Goal: Information Seeking & Learning: Learn about a topic

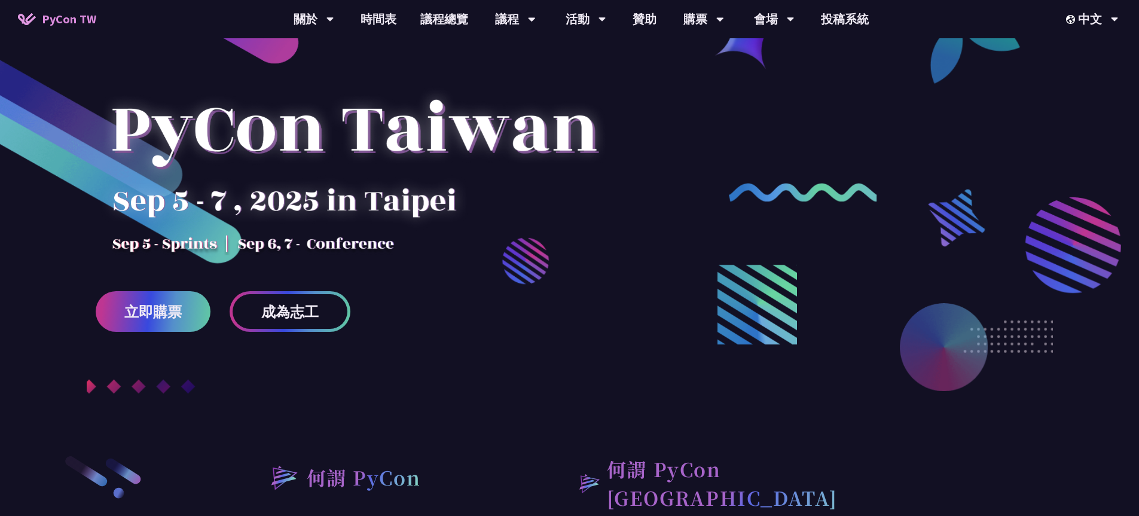
scroll to position [276, 0]
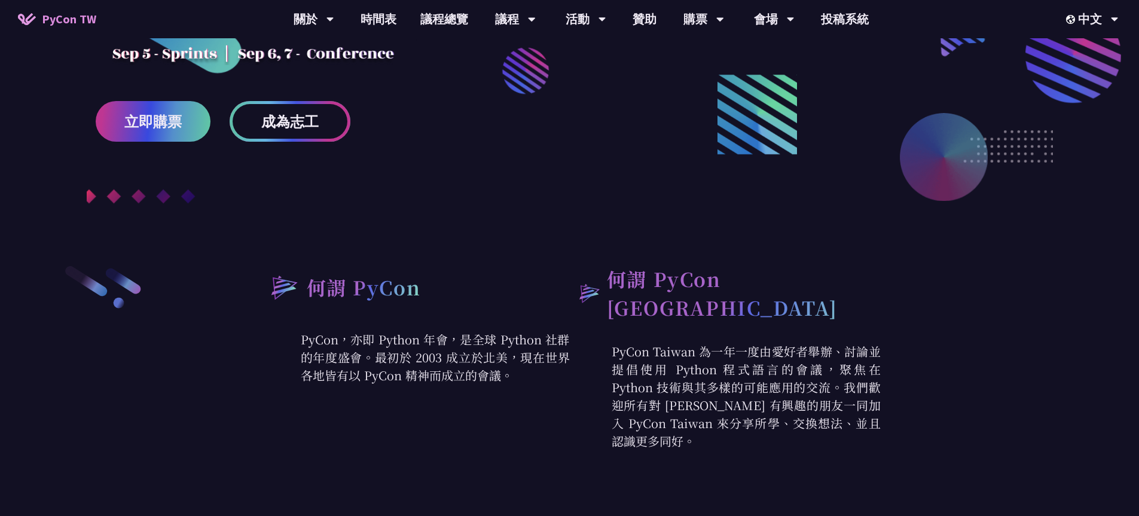
click at [325, 123] on link "成為志工" at bounding box center [290, 121] width 121 height 41
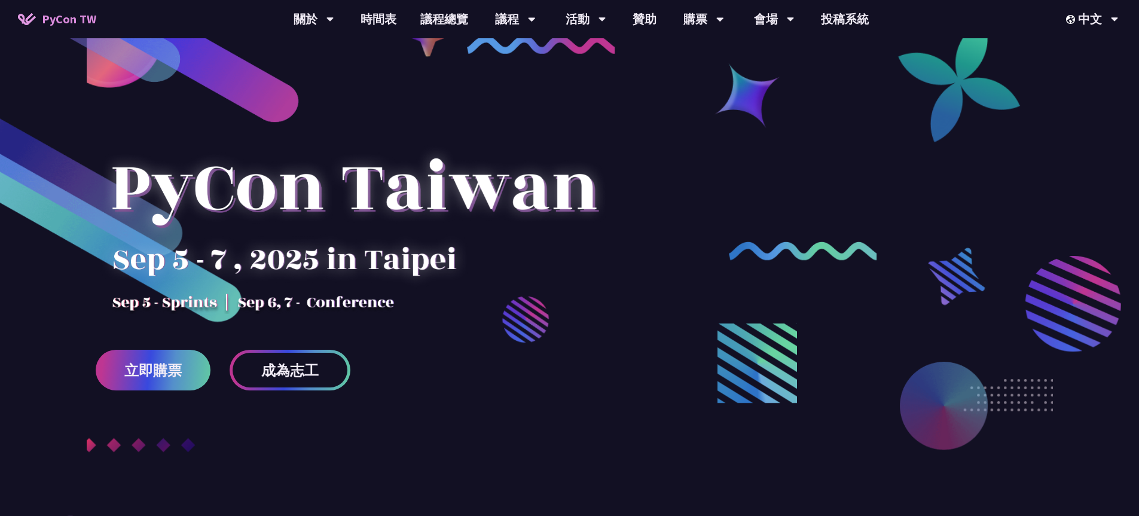
scroll to position [0, 0]
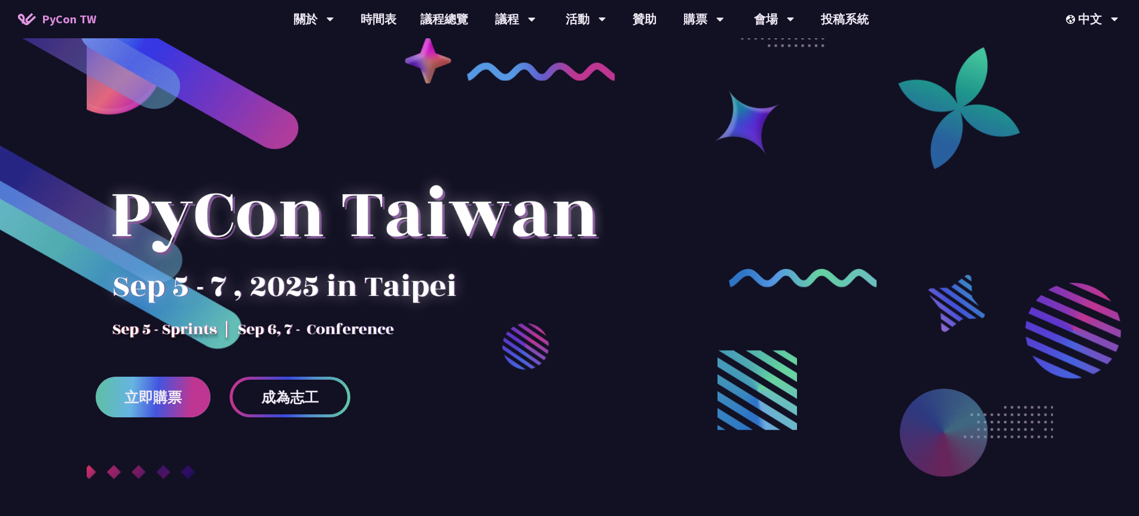
click at [169, 402] on span "立即購票" at bounding box center [152, 397] width 57 height 15
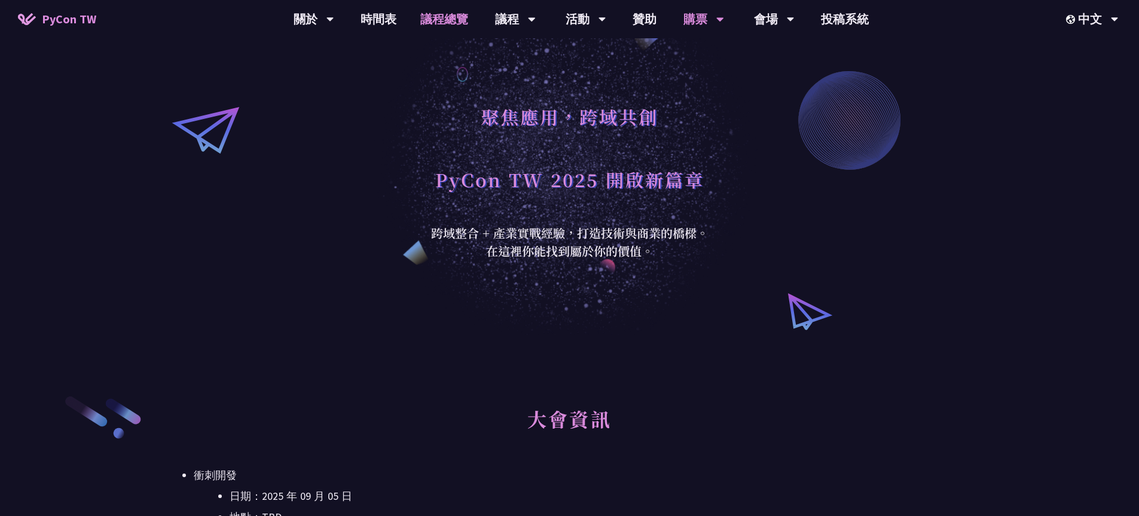
click at [441, 23] on link "議程總覽" at bounding box center [444, 19] width 72 height 38
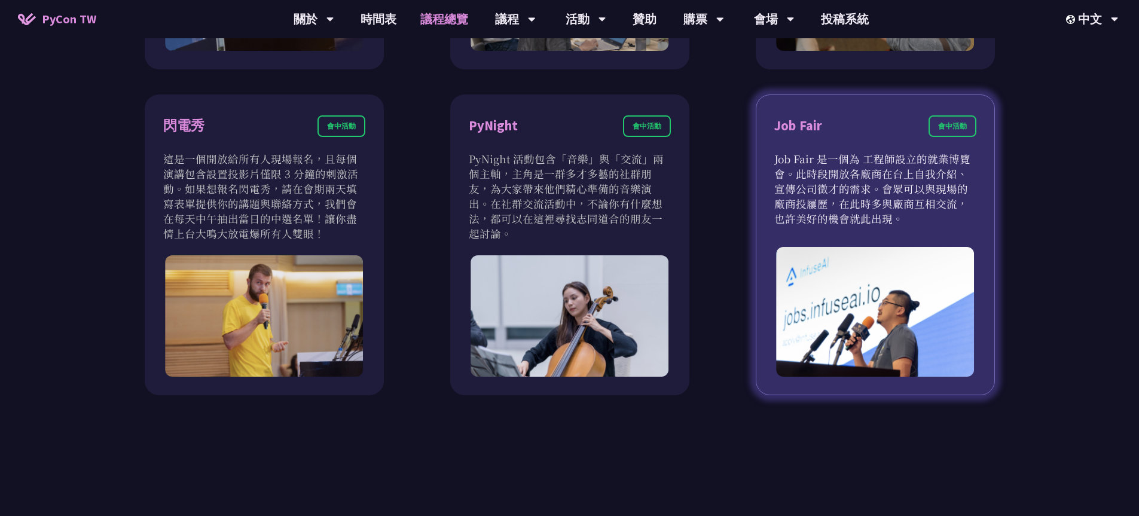
scroll to position [1008, 0]
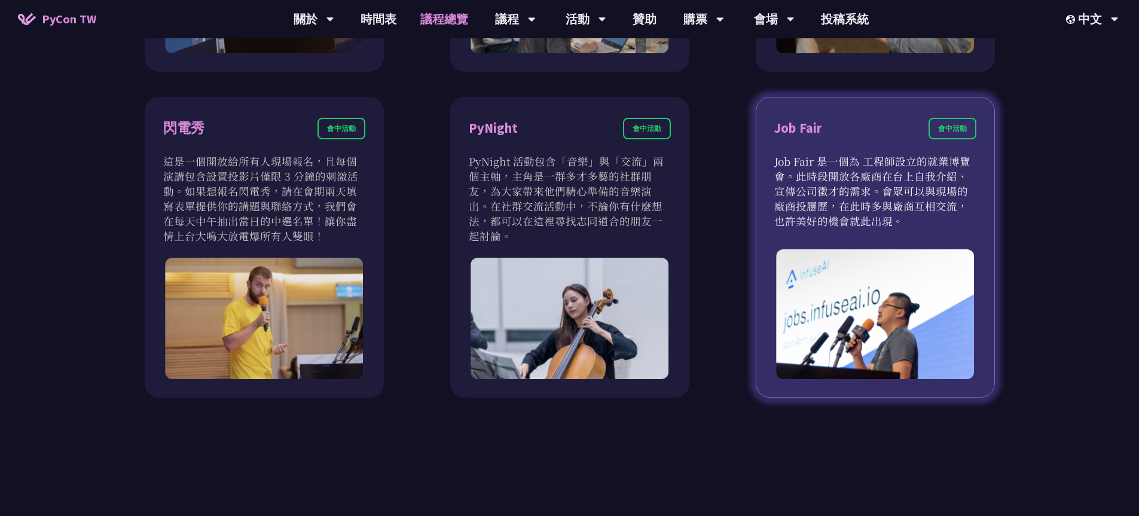
click at [965, 131] on div "會中活動" at bounding box center [952, 129] width 48 height 22
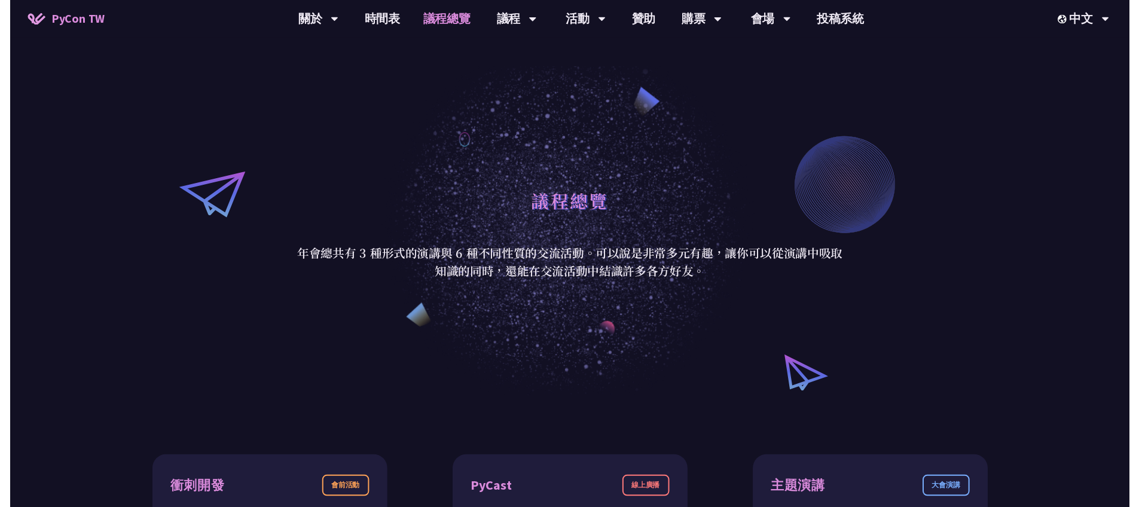
scroll to position [0, 0]
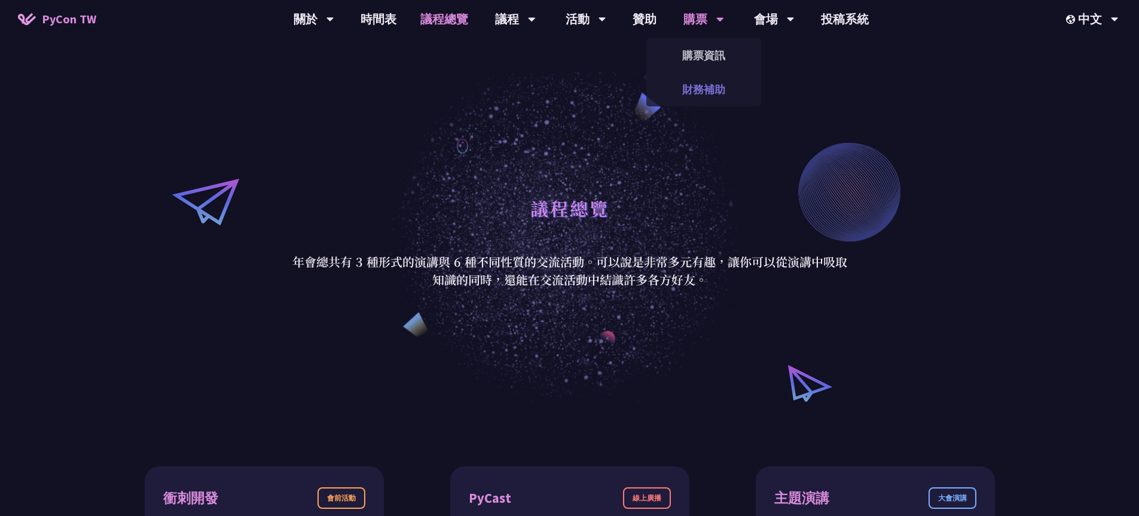
click at [713, 85] on link "財務補助" at bounding box center [703, 89] width 115 height 28
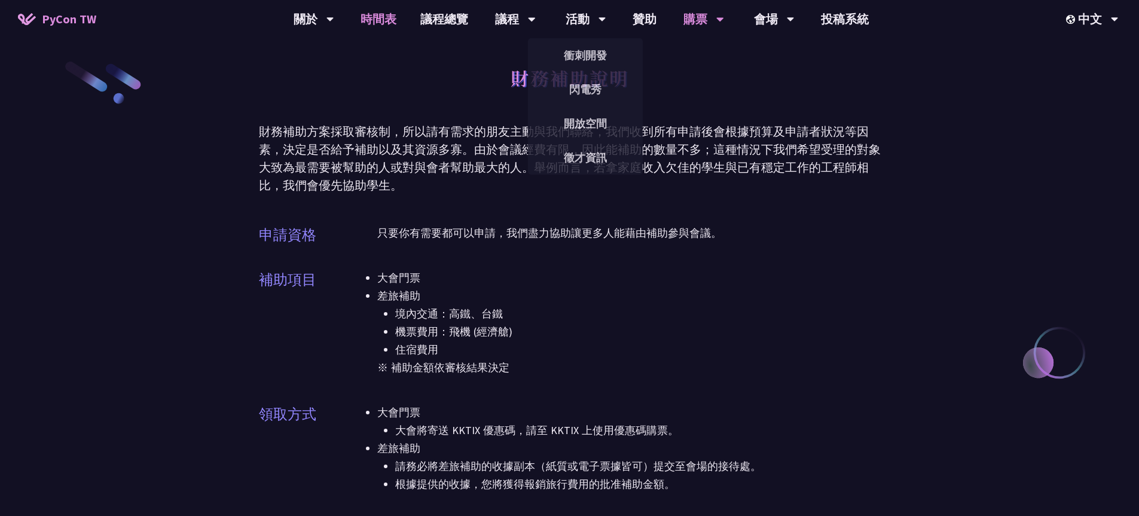
click at [388, 22] on link "時間表" at bounding box center [378, 19] width 60 height 38
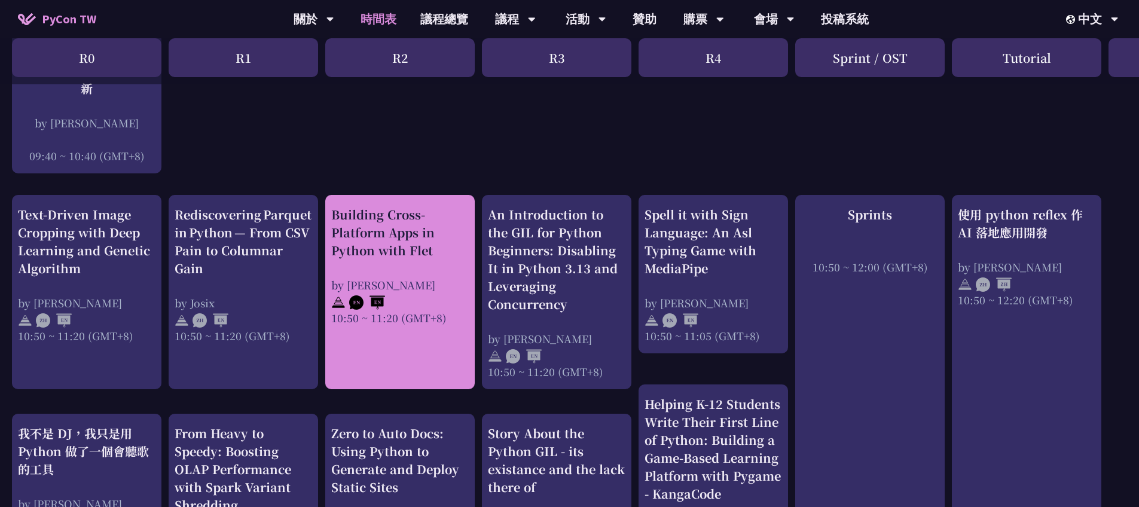
scroll to position [488, 0]
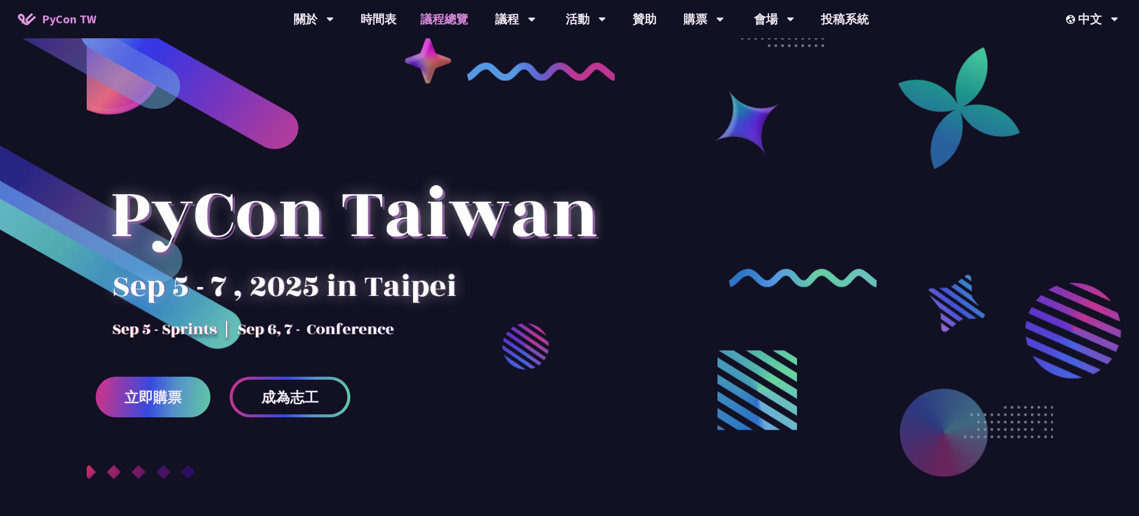
click at [442, 18] on link "議程總覽" at bounding box center [444, 19] width 72 height 38
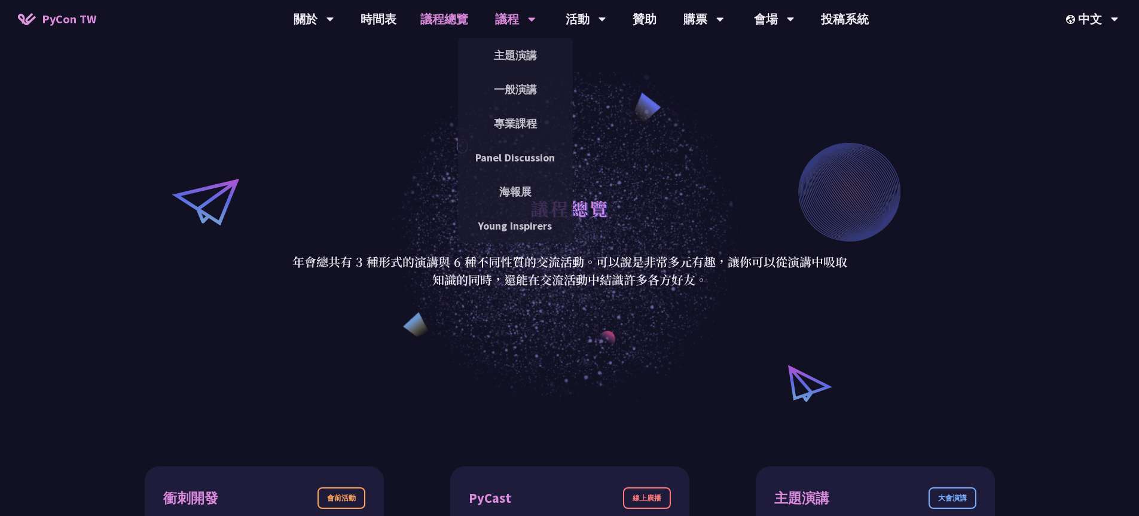
drag, startPoint x: 493, startPoint y: 17, endPoint x: 491, endPoint y: 24, distance: 6.8
click at [334, 17] on div "議程" at bounding box center [313, 19] width 41 height 38
click at [507, 54] on link "主題演講" at bounding box center [515, 55] width 115 height 28
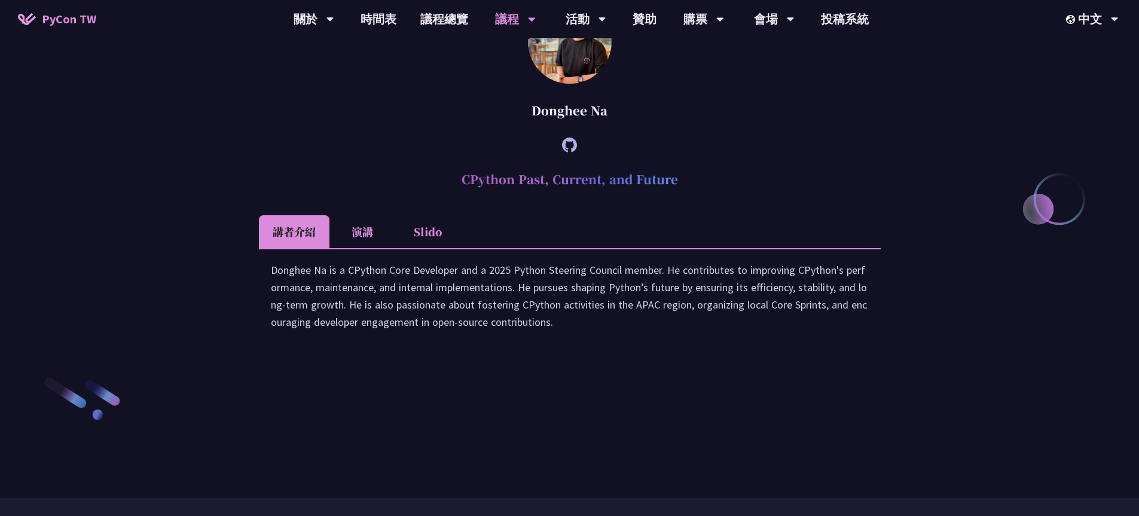
scroll to position [1537, 0]
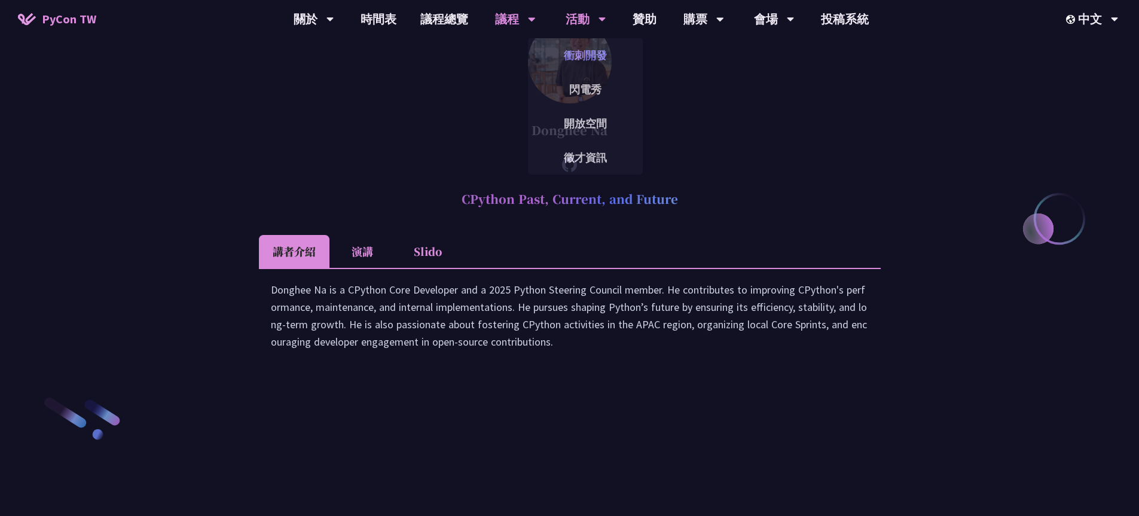
click at [589, 60] on link "衝刺開發" at bounding box center [585, 55] width 115 height 28
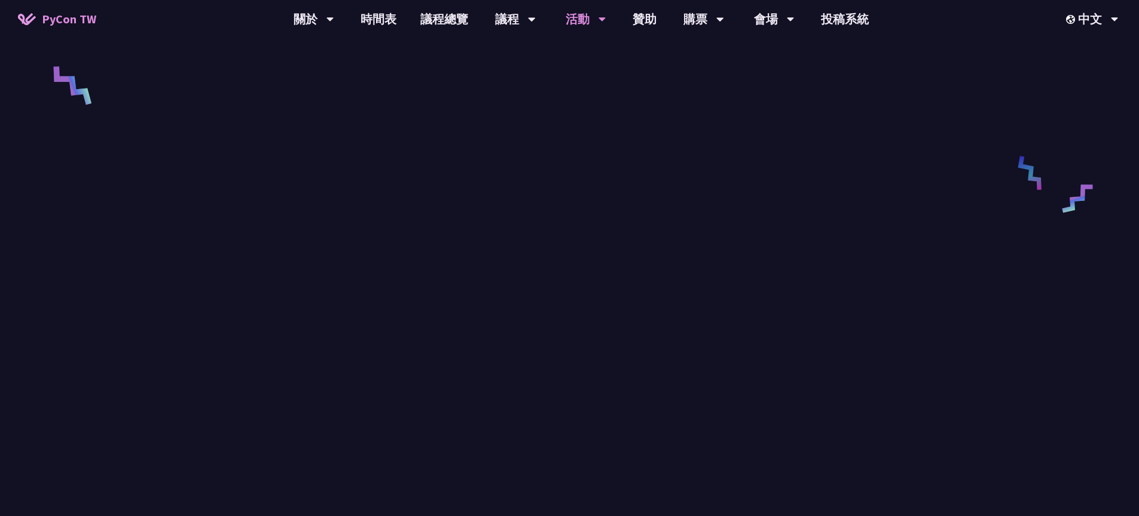
scroll to position [591, 0]
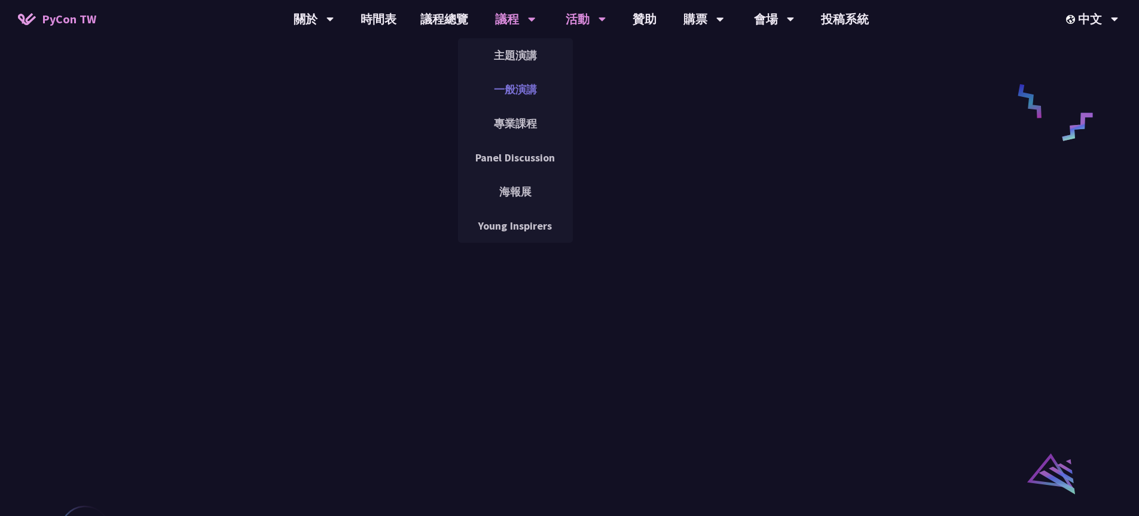
click at [520, 83] on link "一般演講" at bounding box center [515, 89] width 115 height 28
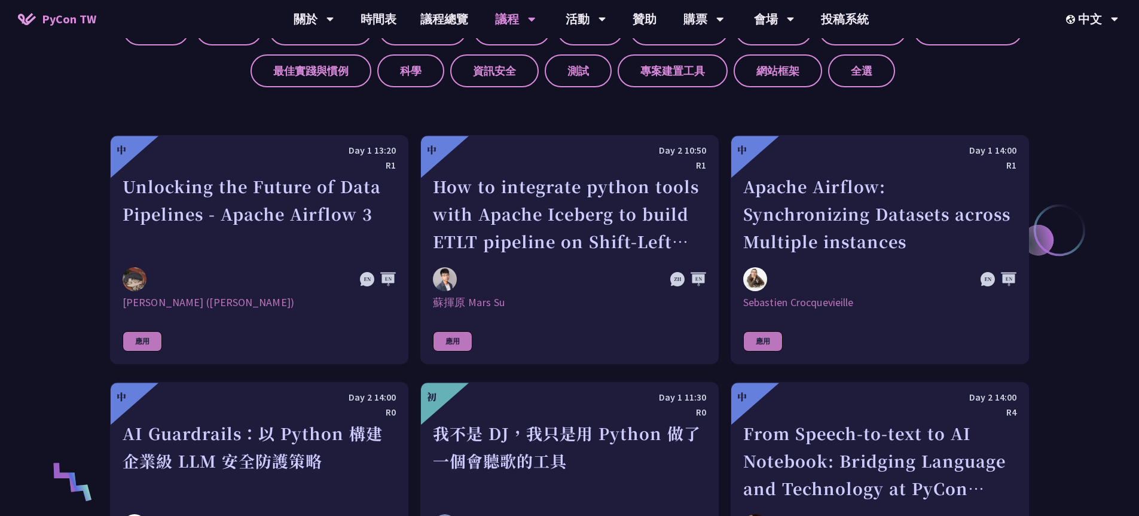
scroll to position [527, 0]
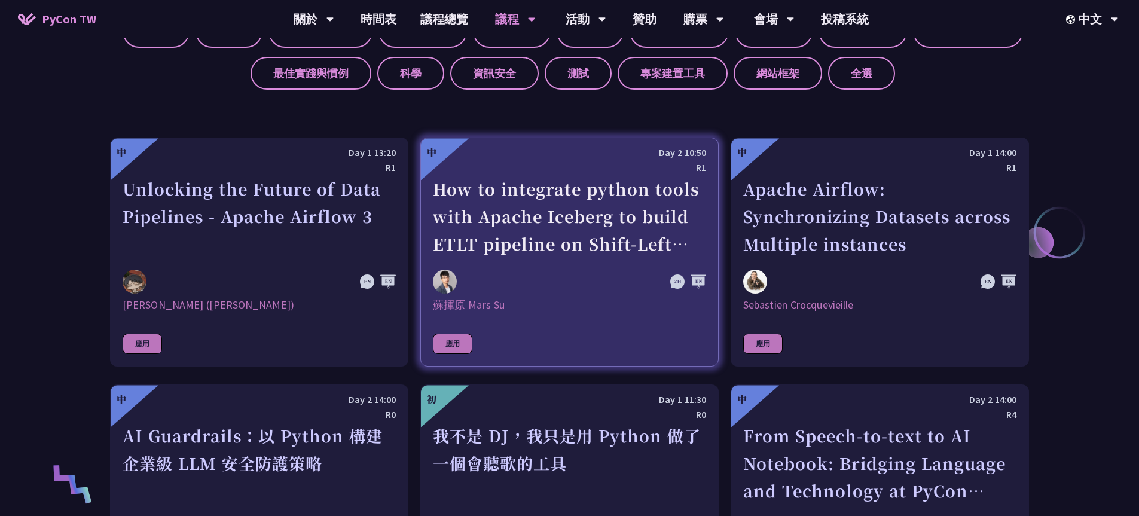
click at [616, 222] on div "How to integrate python tools with Apache Iceberg to build ETLT pipeline on Shi…" at bounding box center [569, 216] width 273 height 82
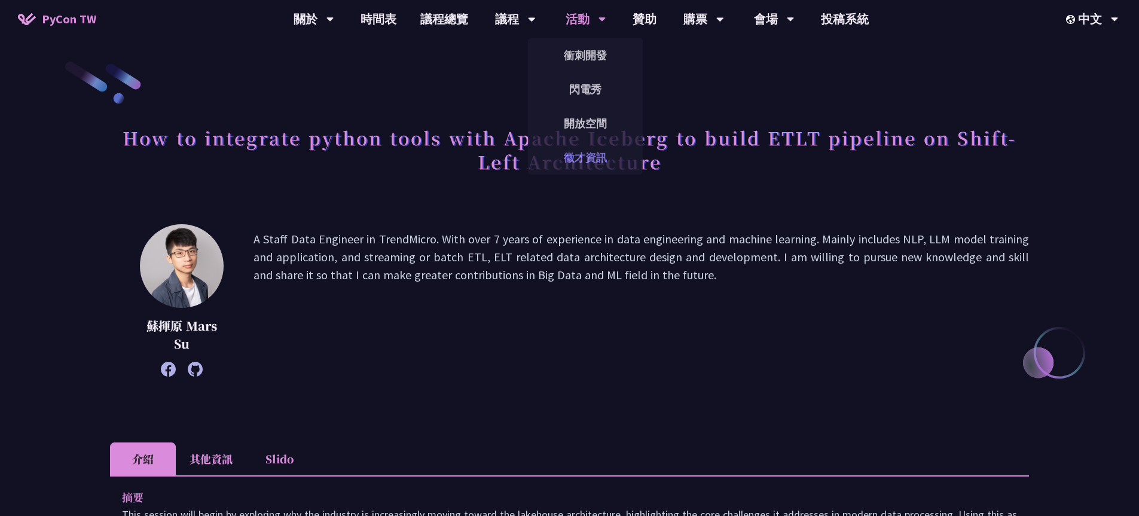
click at [588, 158] on link "徵才資訊" at bounding box center [585, 157] width 115 height 28
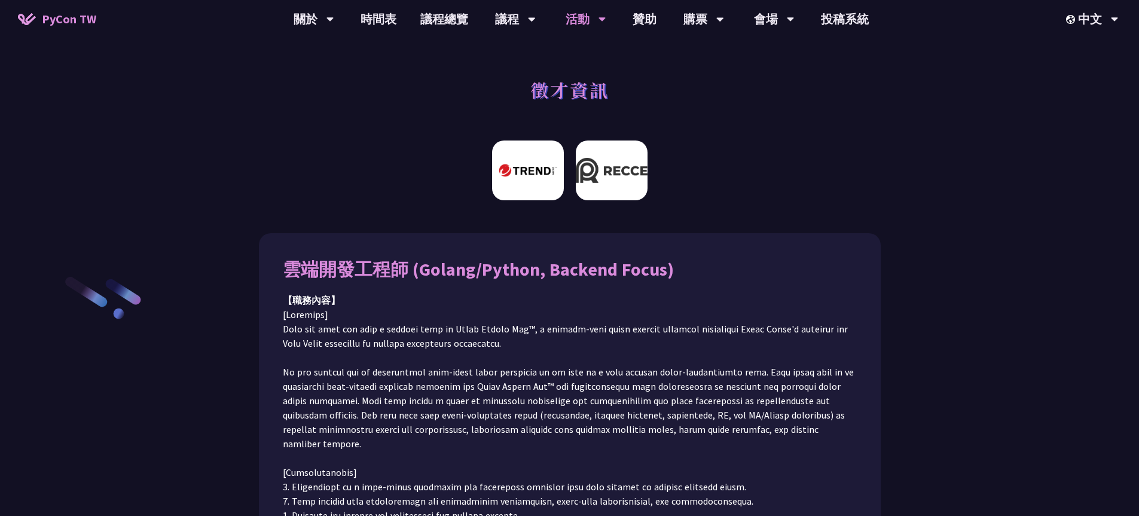
click at [607, 175] on img at bounding box center [612, 170] width 72 height 60
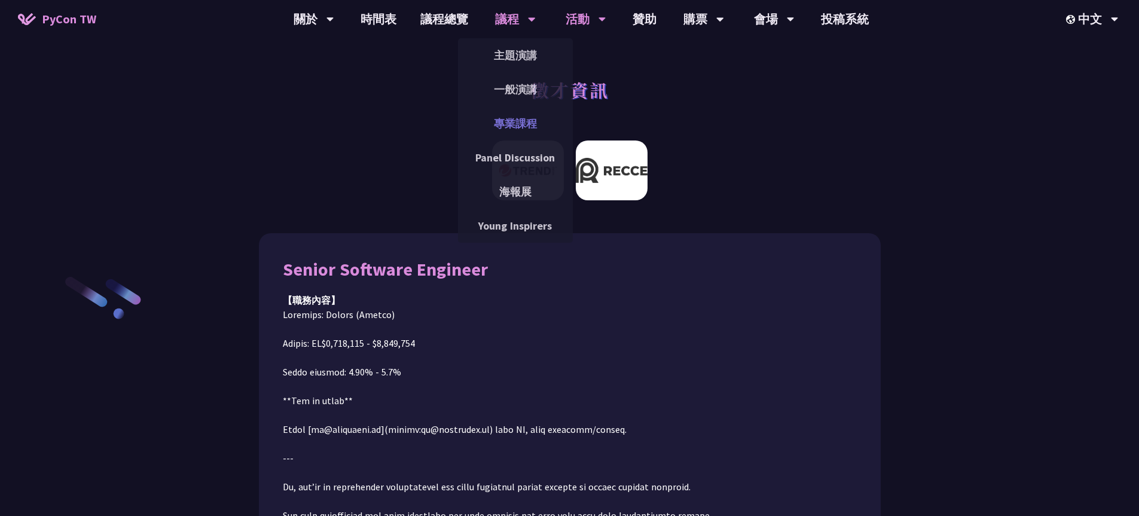
click at [520, 118] on link "專業課程" at bounding box center [515, 123] width 115 height 28
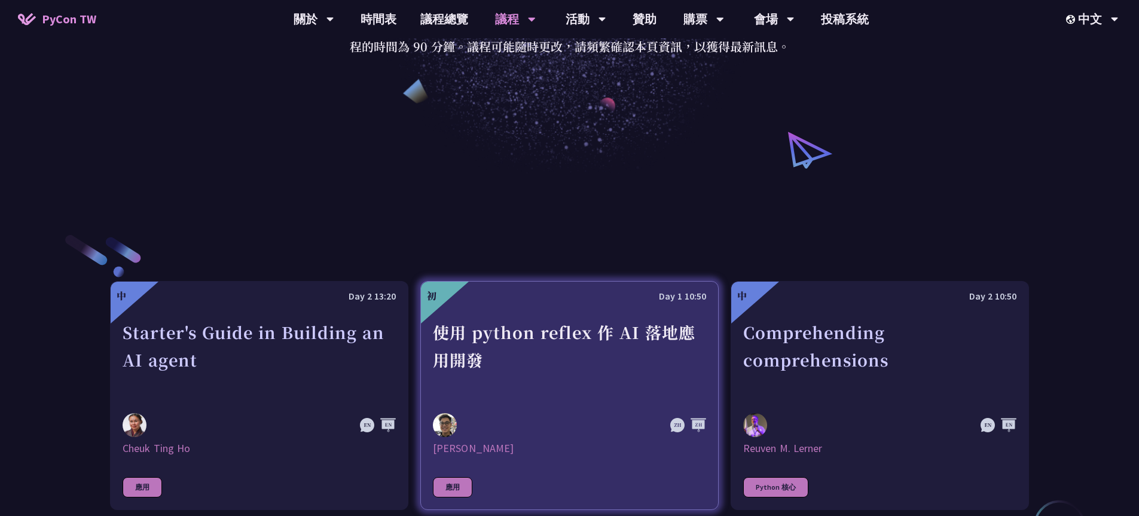
scroll to position [219, 0]
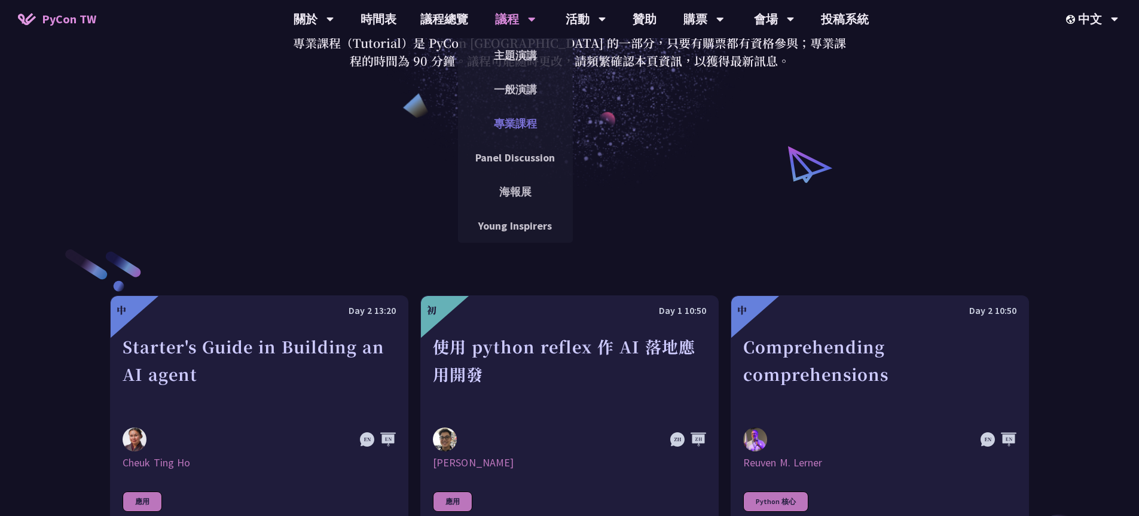
click at [512, 120] on link "專業課程" at bounding box center [515, 123] width 115 height 28
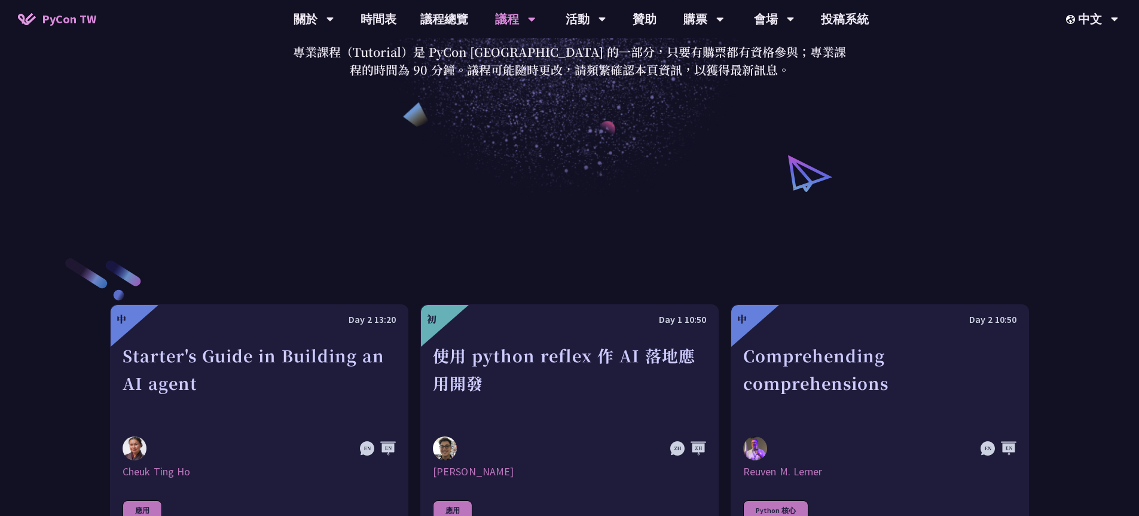
scroll to position [201, 0]
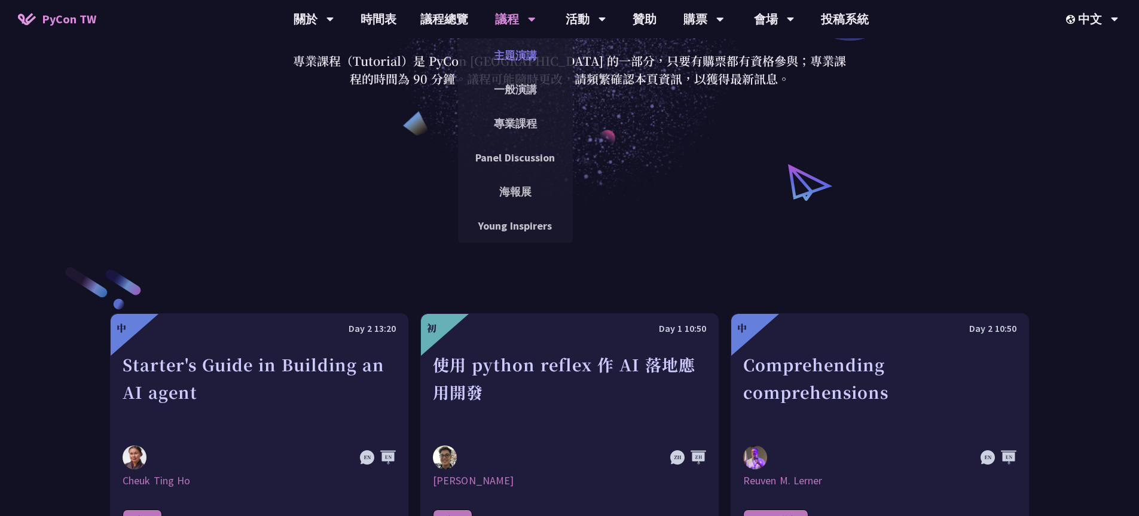
click at [521, 59] on link "主題演講" at bounding box center [515, 55] width 115 height 28
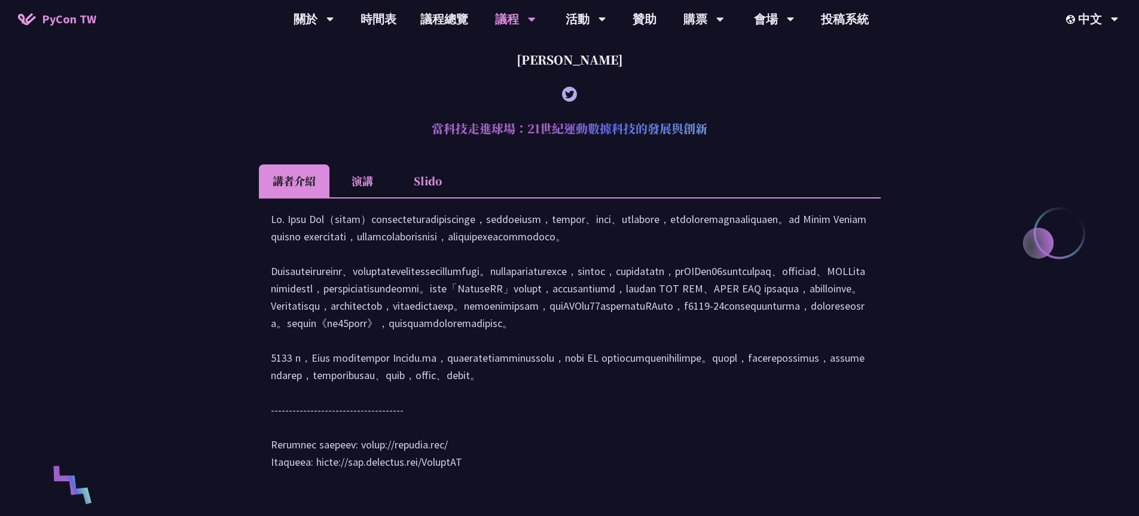
scroll to position [456, 0]
click at [368, 179] on li "演講" at bounding box center [362, 179] width 66 height 33
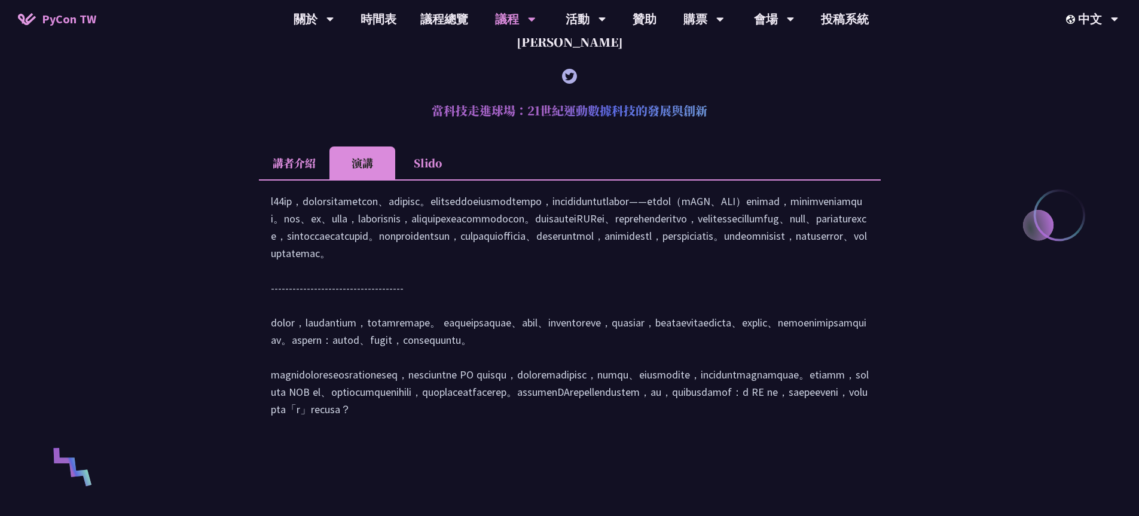
scroll to position [430, 0]
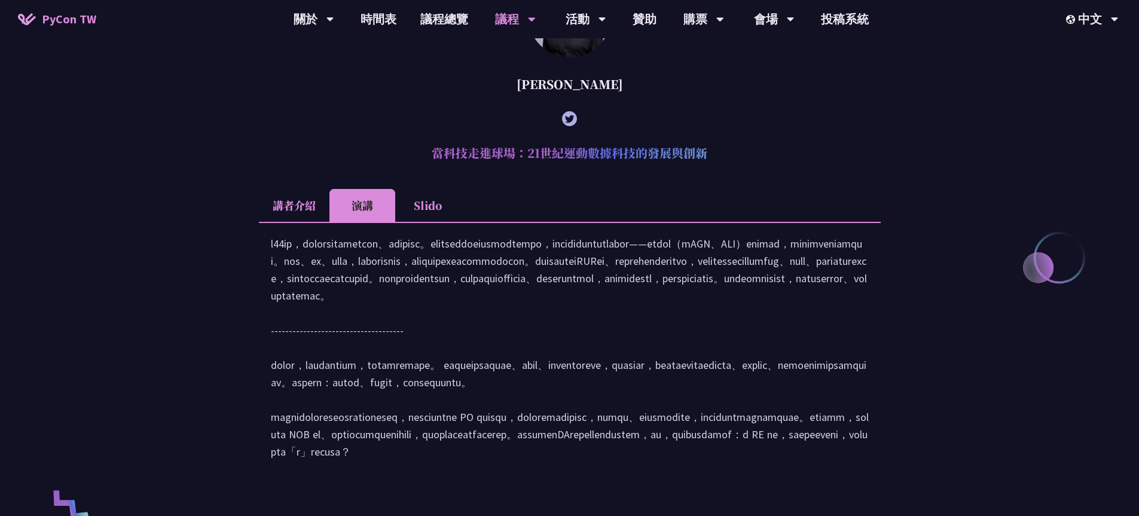
click at [431, 212] on li "Slido" at bounding box center [428, 205] width 66 height 33
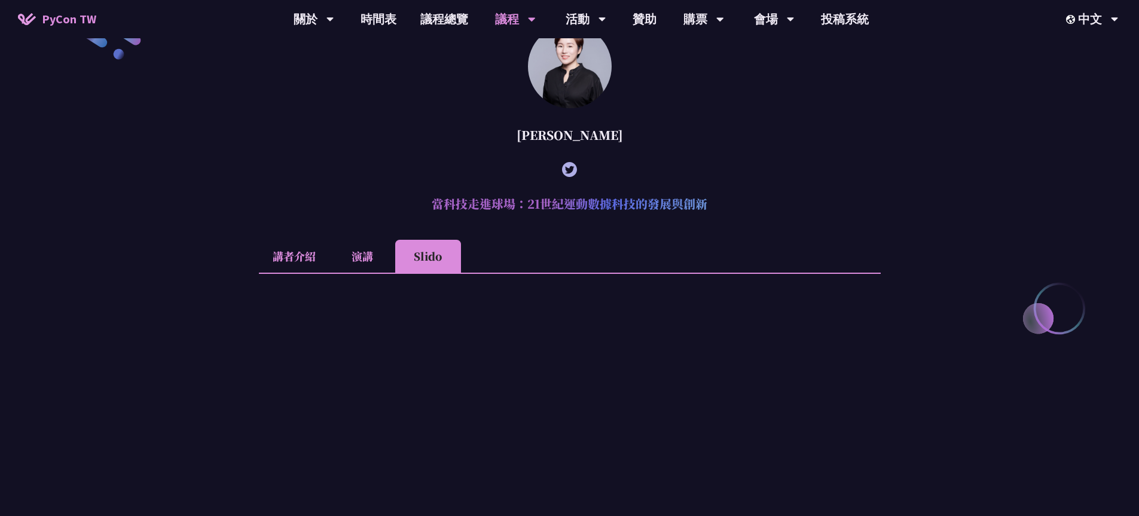
scroll to position [271, 0]
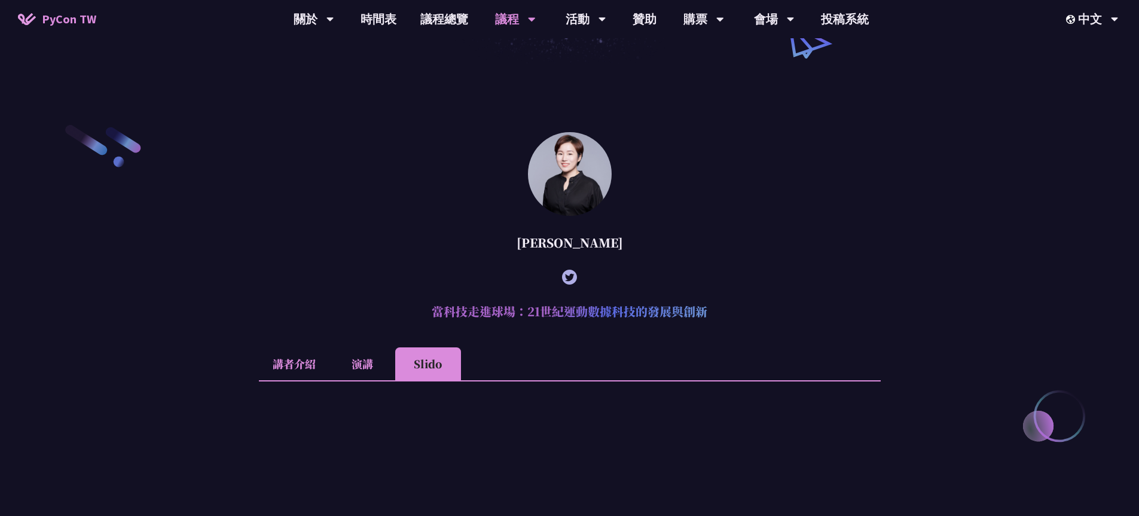
click at [294, 369] on li "講者介紹" at bounding box center [294, 363] width 71 height 33
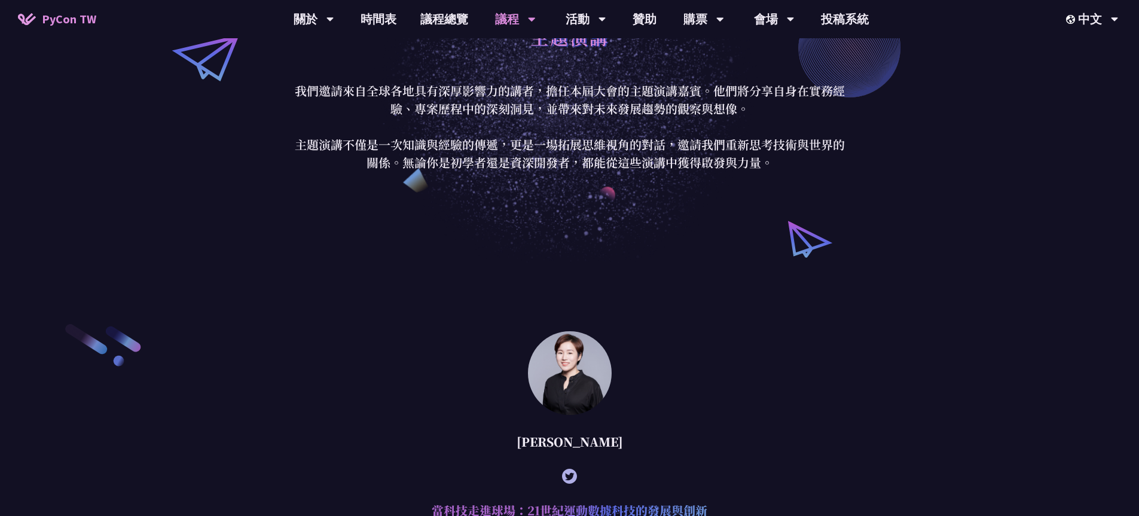
scroll to position [0, 0]
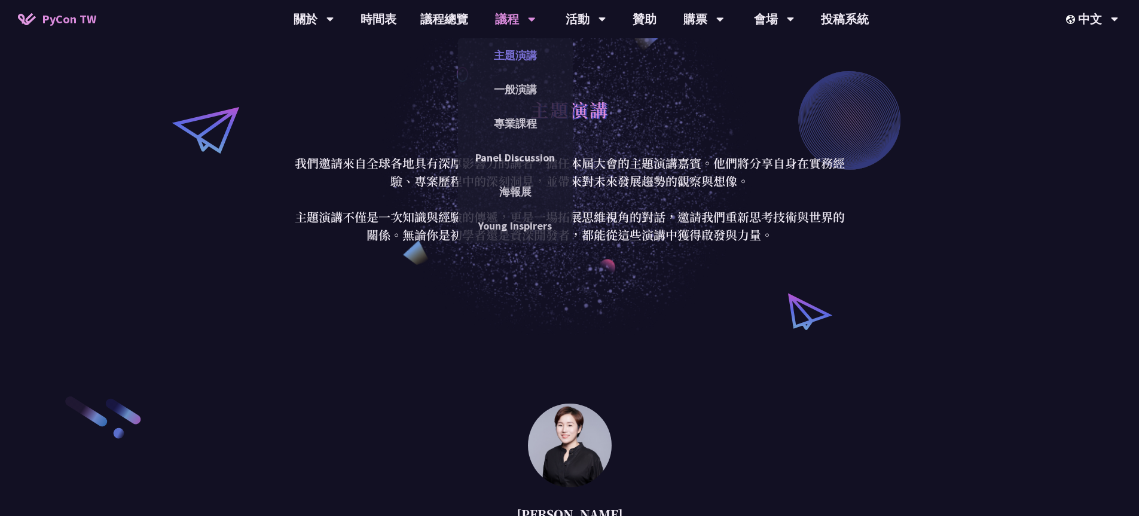
click at [531, 53] on link "主題演講" at bounding box center [515, 55] width 115 height 28
click at [514, 153] on link "Panel Discussion" at bounding box center [515, 157] width 115 height 28
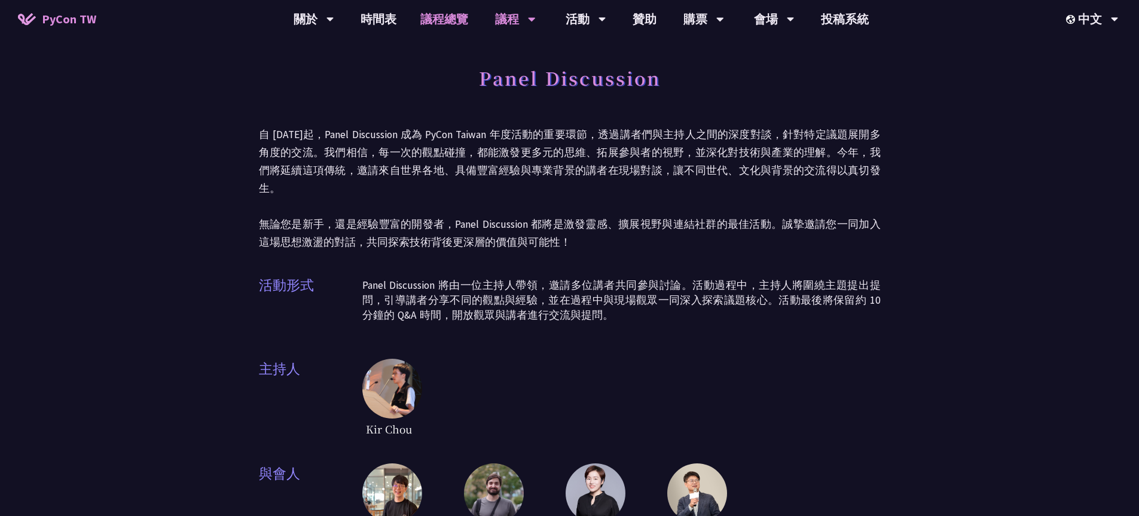
click at [452, 17] on link "議程總覽" at bounding box center [444, 19] width 72 height 38
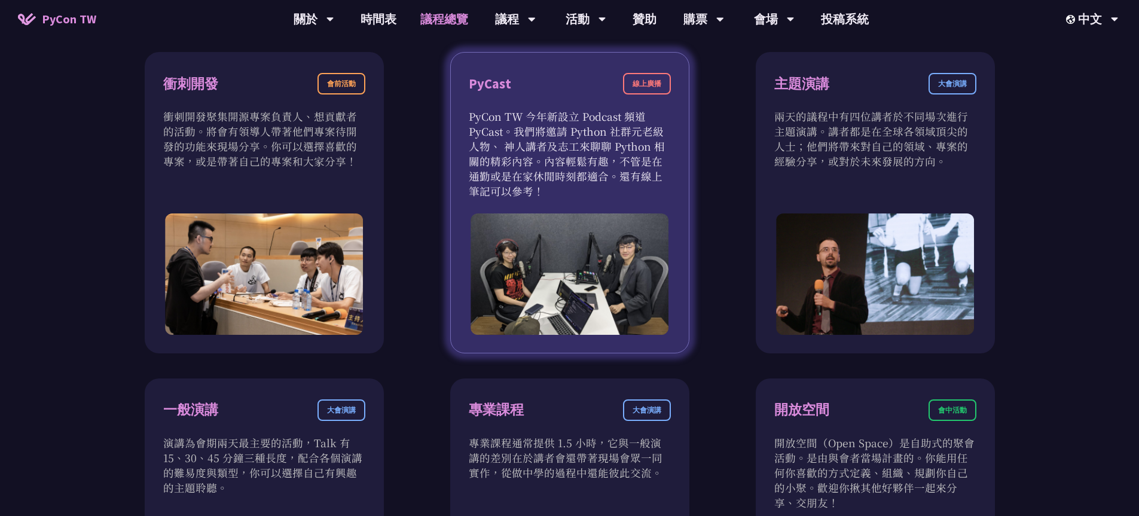
scroll to position [419, 0]
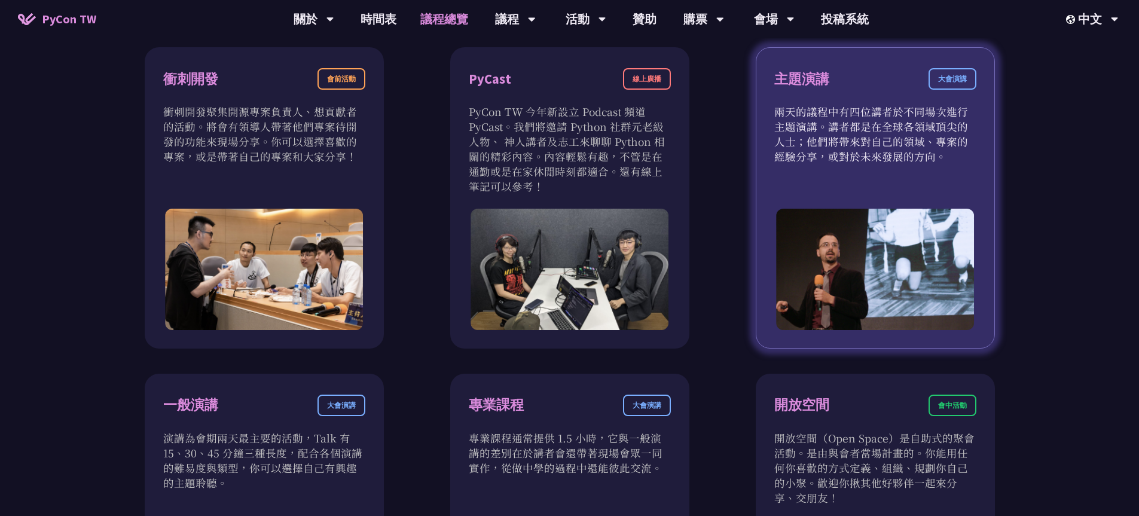
click at [863, 101] on div "主題演講 大會演講" at bounding box center [875, 86] width 202 height 36
click at [798, 83] on div "主題演講" at bounding box center [801, 79] width 55 height 21
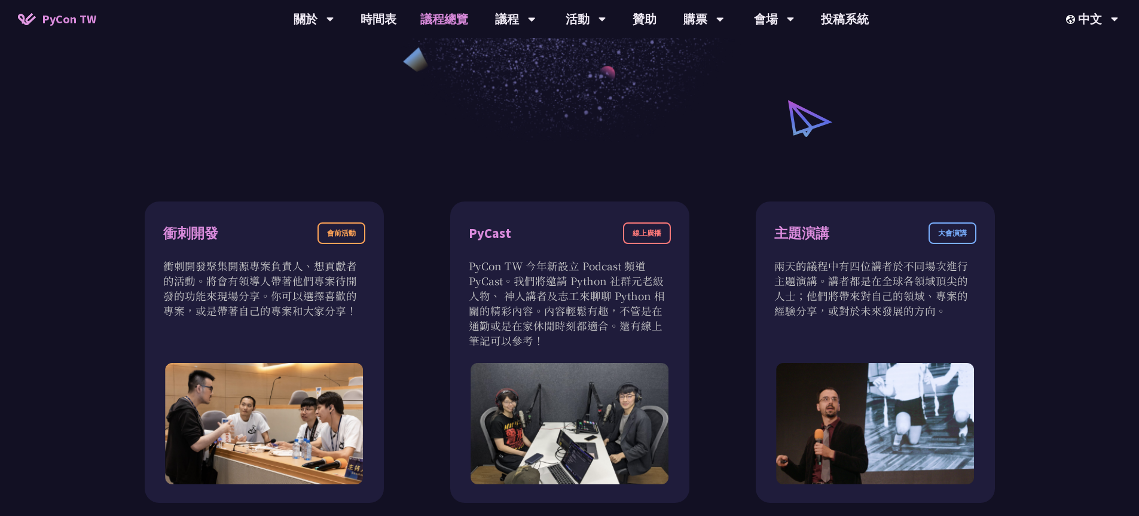
scroll to position [0, 0]
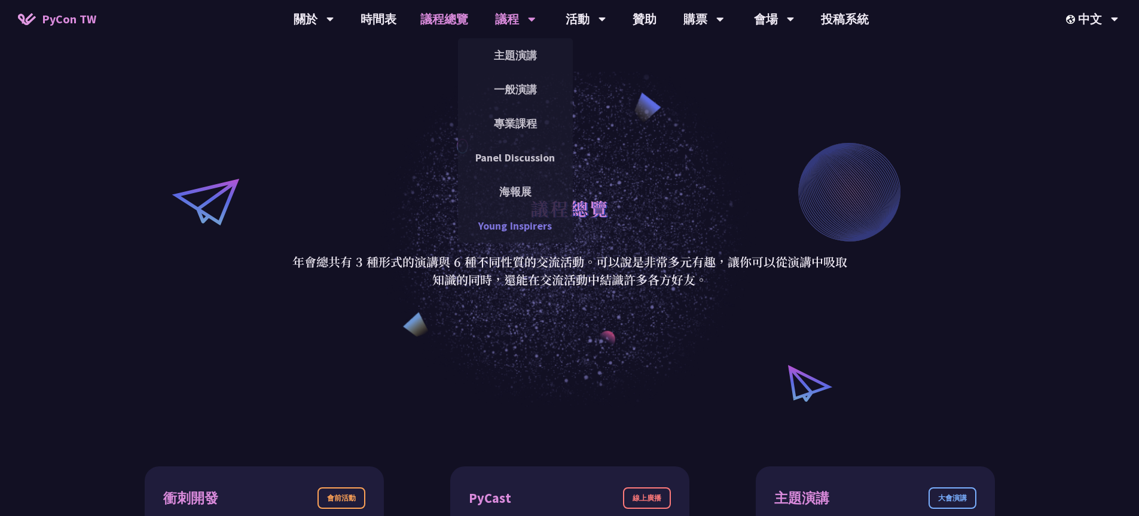
click at [523, 220] on link "Young Inspirers" at bounding box center [515, 226] width 115 height 28
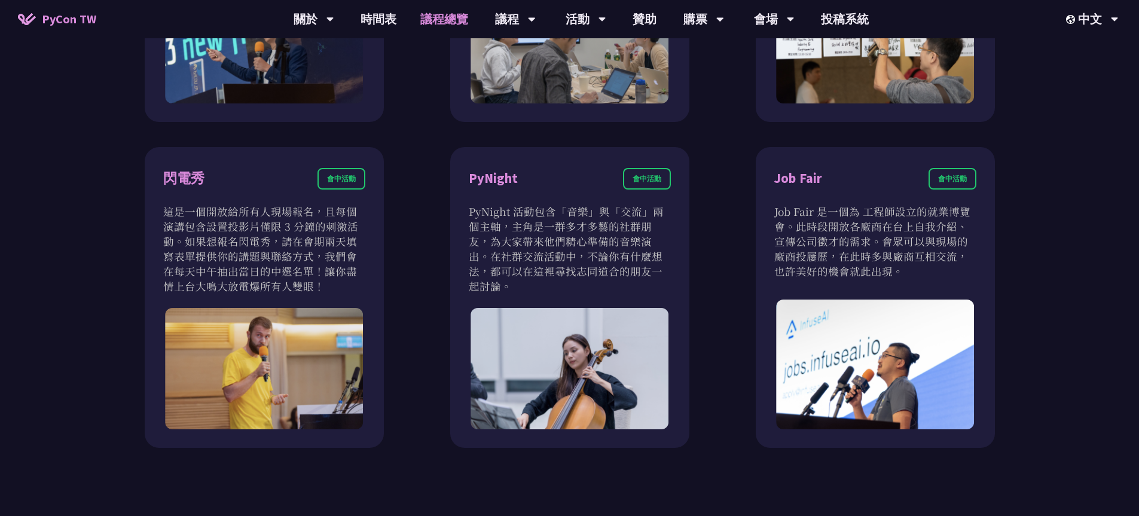
scroll to position [1026, 0]
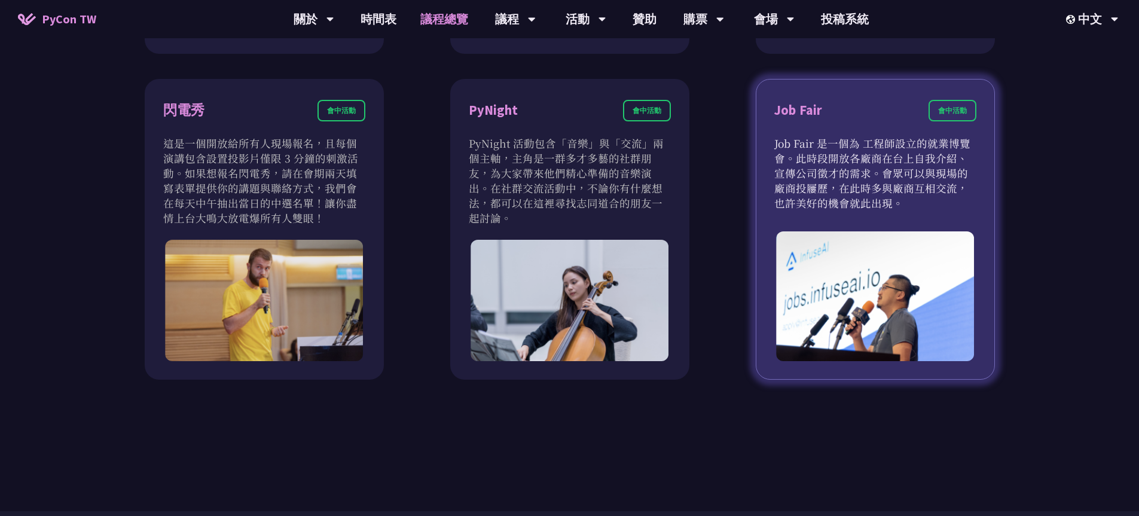
click at [954, 114] on div "會中活動" at bounding box center [952, 111] width 48 height 22
click at [803, 126] on div "Job Fair 會中活動" at bounding box center [875, 118] width 202 height 36
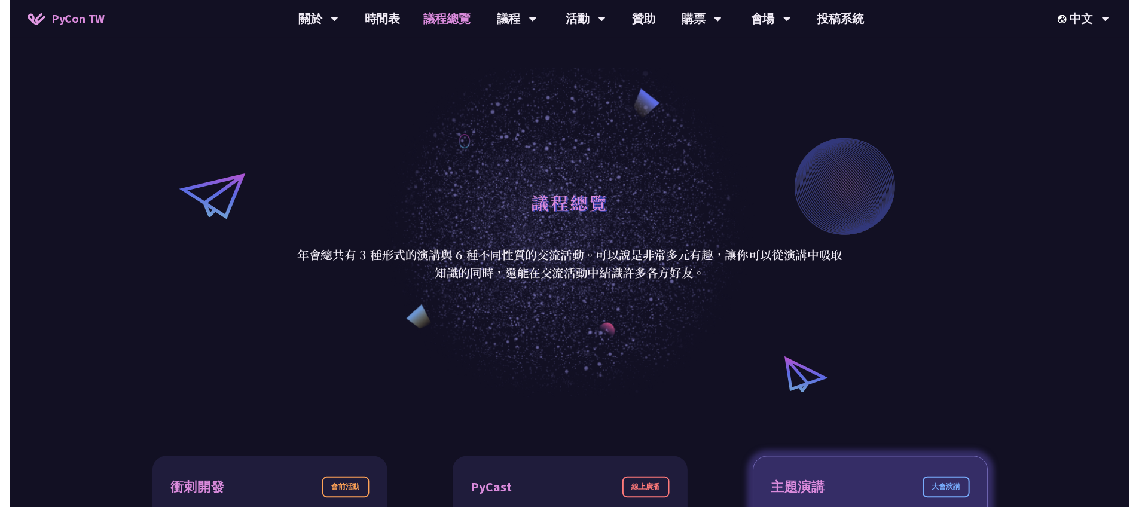
scroll to position [0, 0]
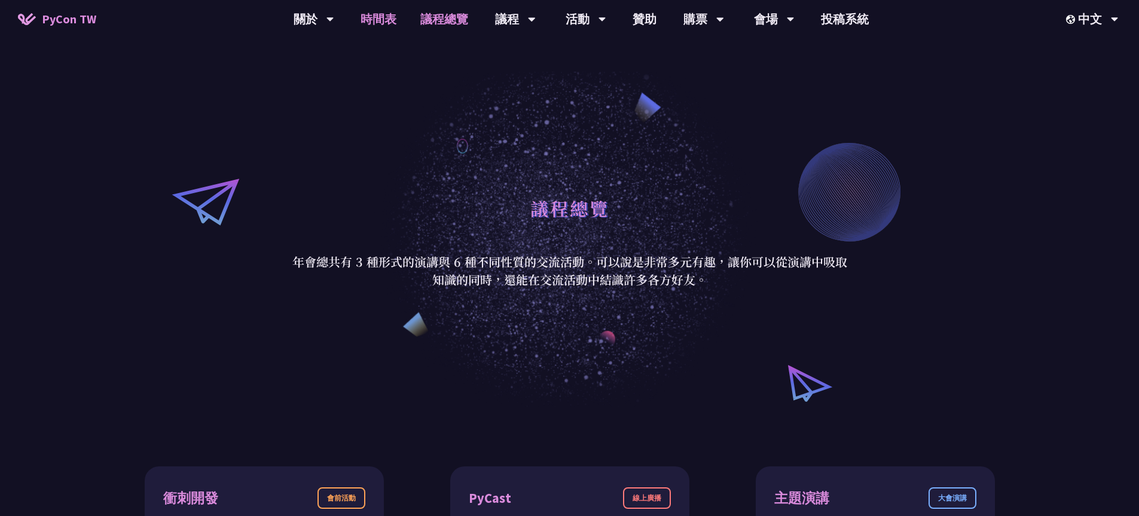
click at [384, 18] on link "時間表" at bounding box center [378, 19] width 60 height 38
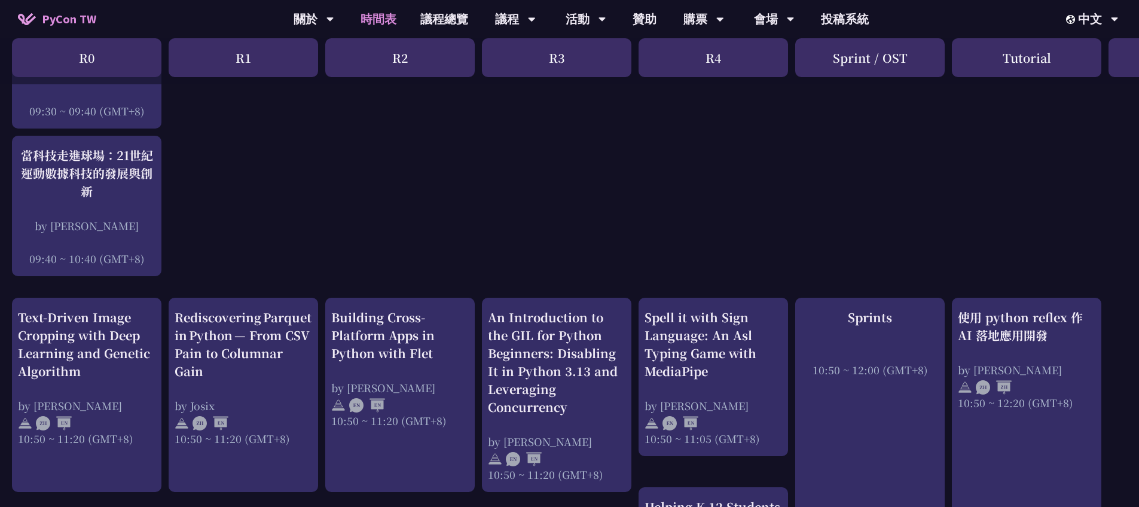
scroll to position [277, 0]
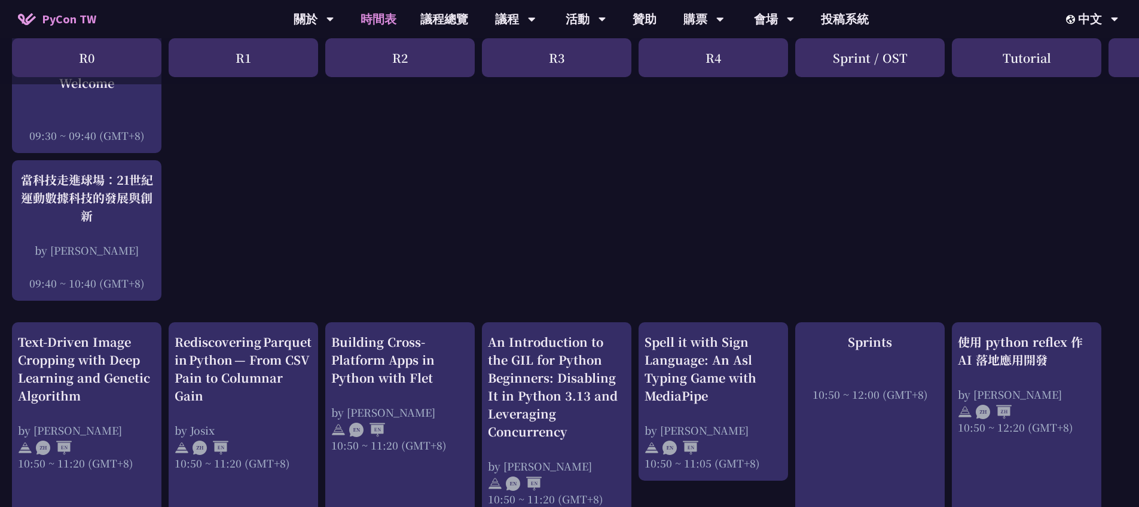
click at [720, 62] on div "R4" at bounding box center [712, 57] width 149 height 39
drag, startPoint x: 597, startPoint y: 57, endPoint x: 445, endPoint y: 75, distance: 152.3
click at [596, 57] on div "R3" at bounding box center [556, 57] width 149 height 39
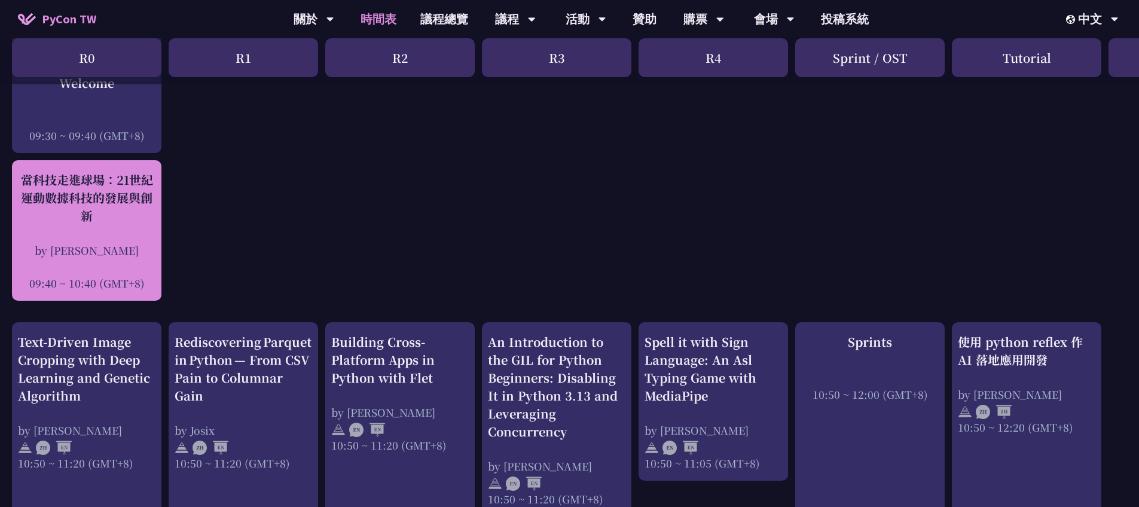
click at [128, 195] on div "當科技走進球場：21世紀運動數據科技的發展與創新" at bounding box center [86, 198] width 137 height 54
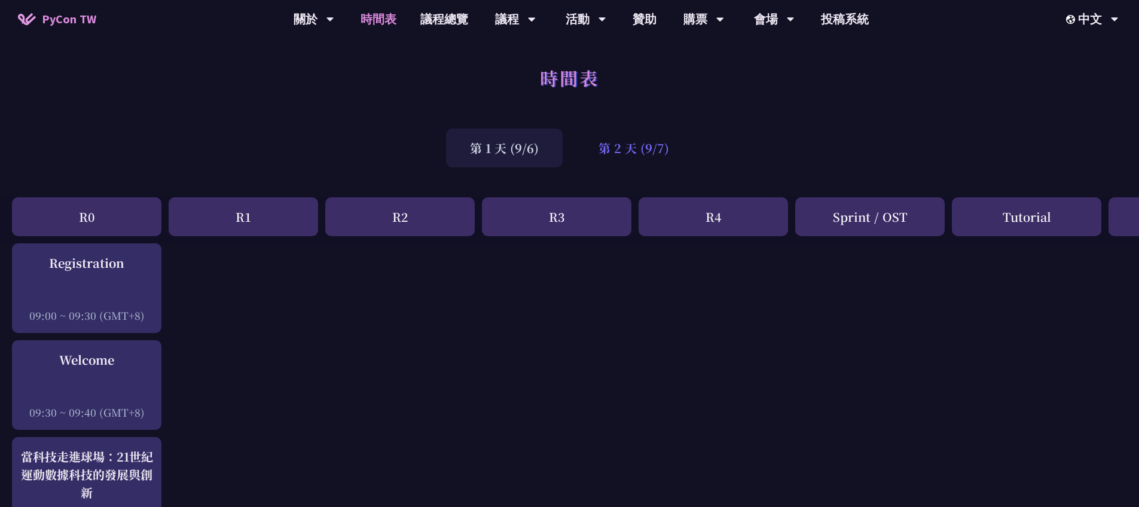
click at [635, 147] on div "第 2 天 (9/7)" at bounding box center [633, 148] width 118 height 39
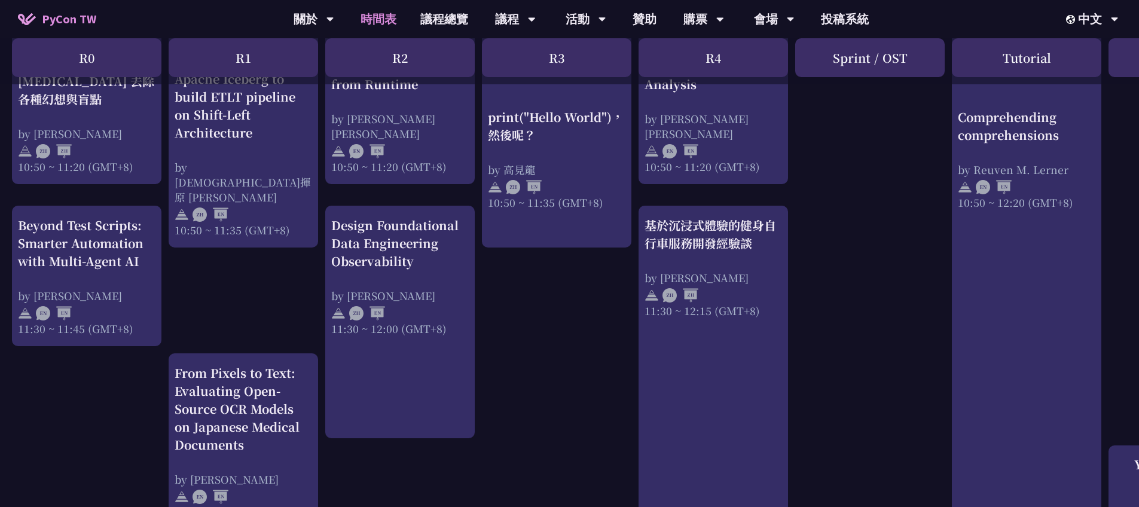
scroll to position [332, 0]
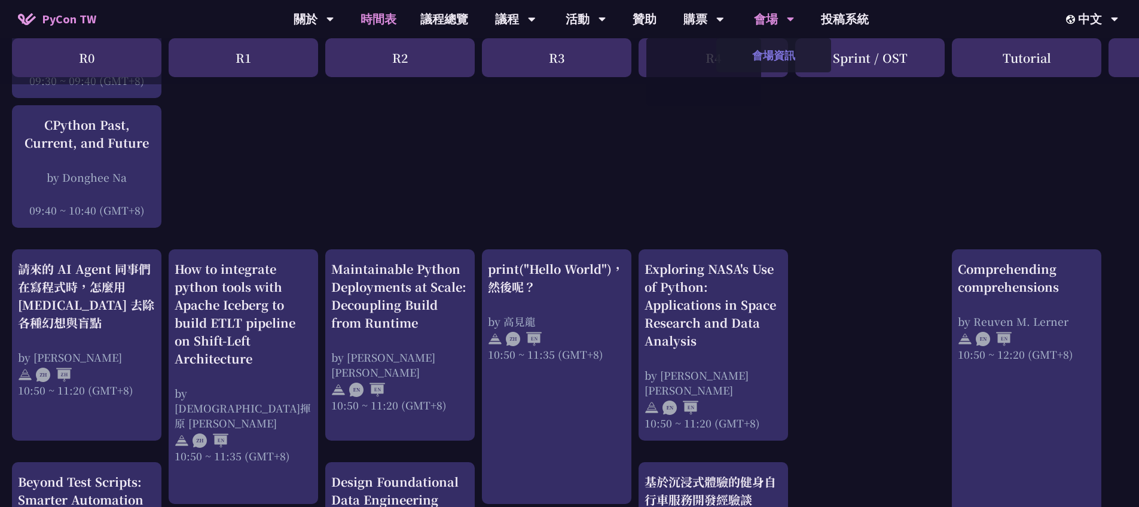
click at [778, 59] on link "會場資訊" at bounding box center [773, 55] width 115 height 28
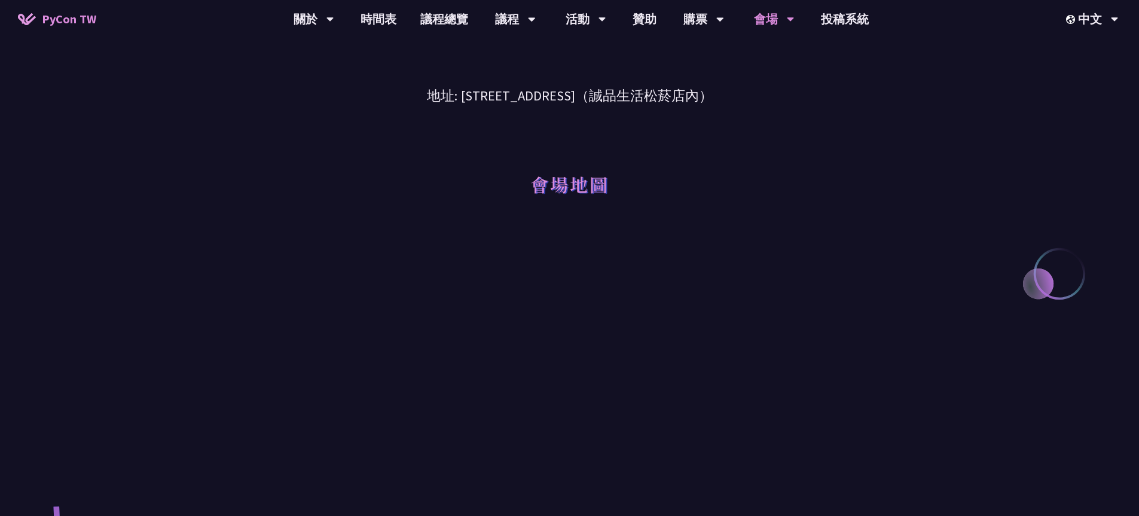
scroll to position [81, 0]
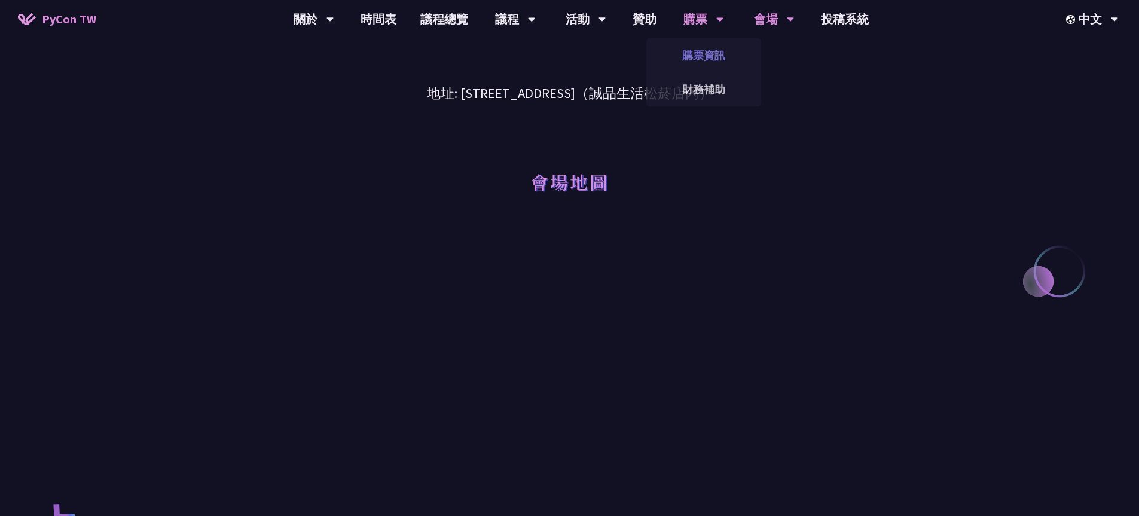
click at [714, 56] on link "購票資訊" at bounding box center [703, 55] width 115 height 28
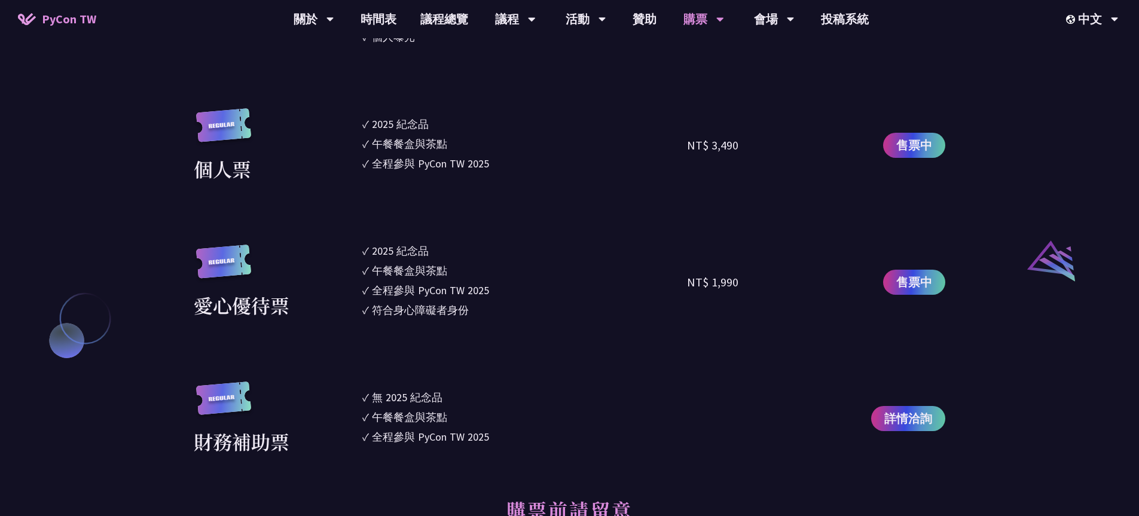
scroll to position [1137, 0]
